Goal: Find contact information: Find contact information

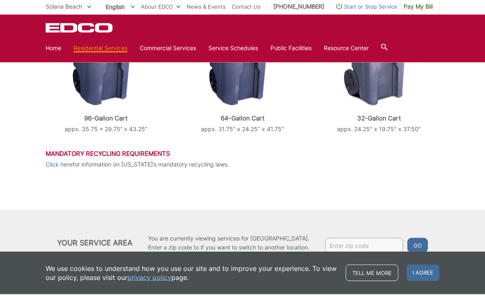
scroll to position [363, 0]
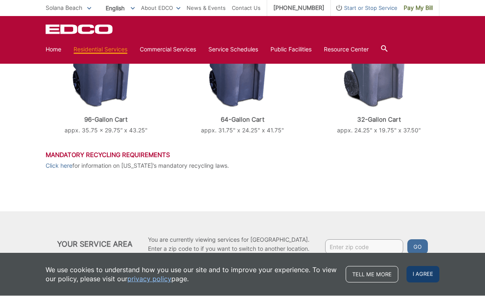
click at [426, 283] on span "I agree" at bounding box center [422, 274] width 33 height 16
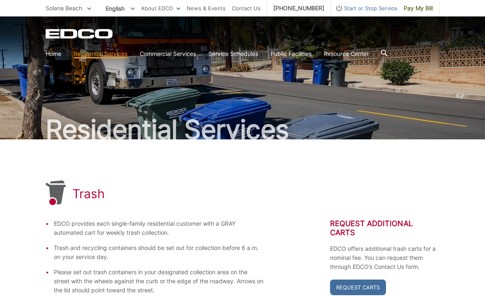
scroll to position [0, 0]
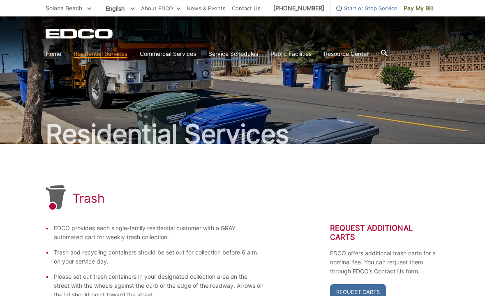
click at [238, 57] on link "Service Schedules" at bounding box center [233, 53] width 50 height 9
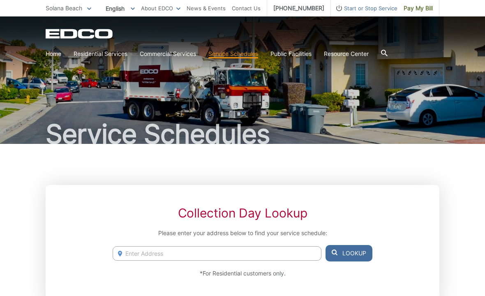
click at [300, 67] on div "Service Schedules" at bounding box center [242, 79] width 393 height 127
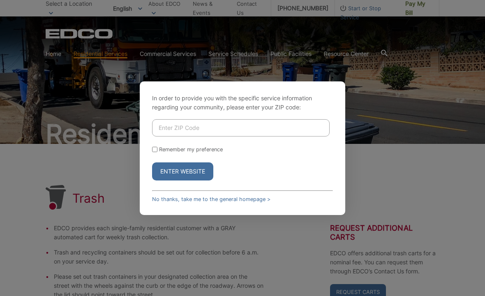
click at [179, 136] on input "Enter ZIP Code" at bounding box center [240, 127] width 177 height 17
type input "92075"
click at [154, 152] on input "Remember my preference" at bounding box center [154, 149] width 5 height 5
checkbox input "true"
click at [193, 180] on button "Enter Website" at bounding box center [182, 171] width 61 height 18
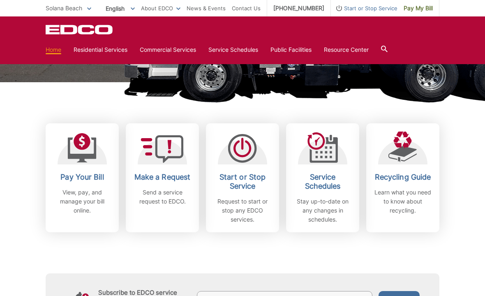
scroll to position [184, 0]
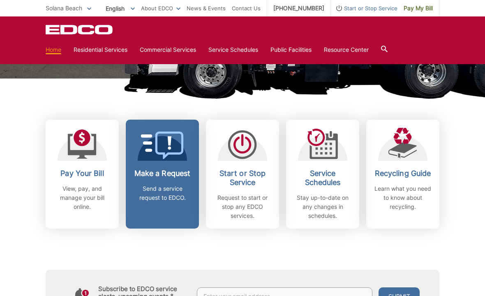
click at [165, 176] on h2 "Make a Request" at bounding box center [162, 173] width 61 height 9
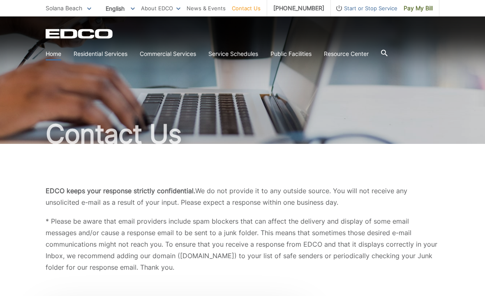
click at [52, 53] on link "Home" at bounding box center [54, 53] width 16 height 9
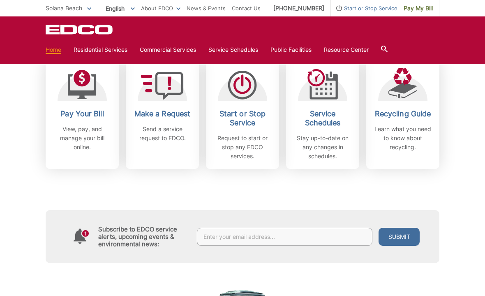
scroll to position [243, 0]
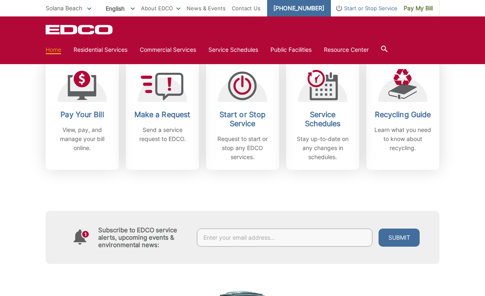
click at [299, 5] on link "[PHONE_NUMBER]" at bounding box center [299, 8] width 64 height 16
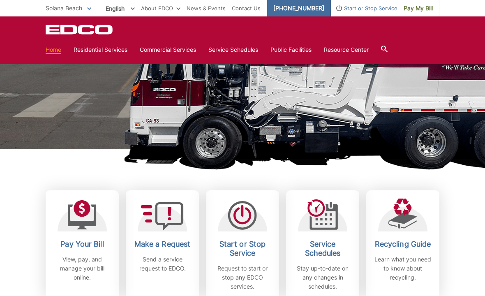
scroll to position [0, 0]
